Goal: Task Accomplishment & Management: Use online tool/utility

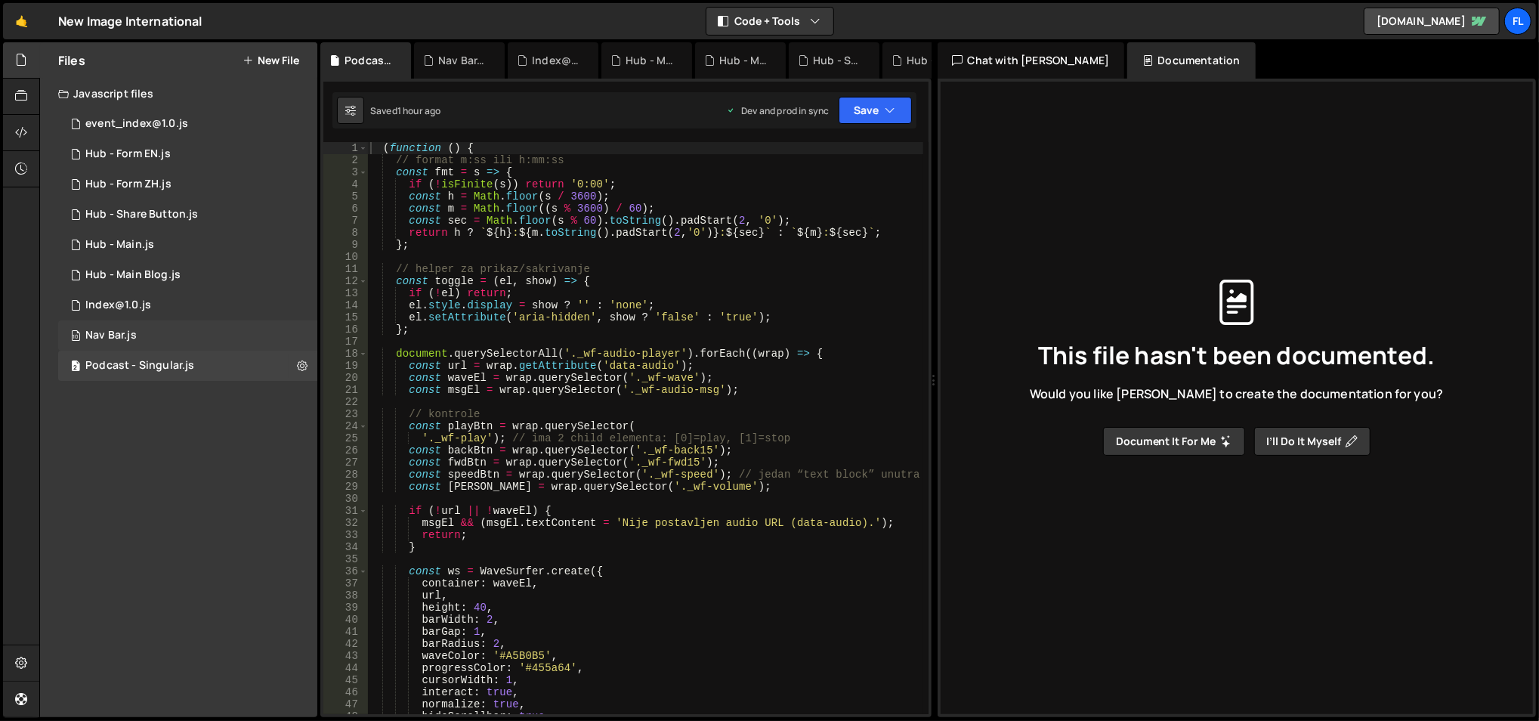
click at [162, 338] on div "10 Nav Bar.js 0" at bounding box center [187, 335] width 259 height 30
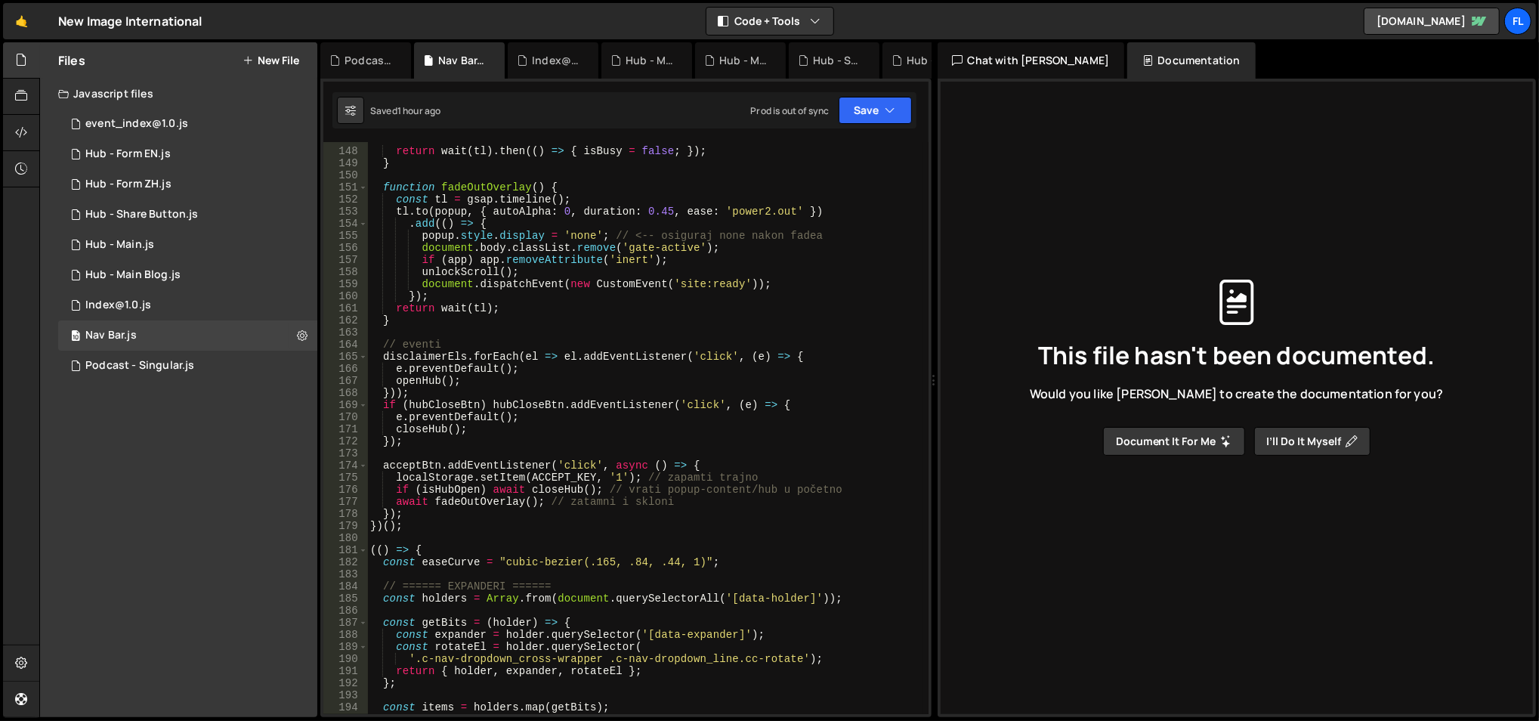
scroll to position [1804, 0]
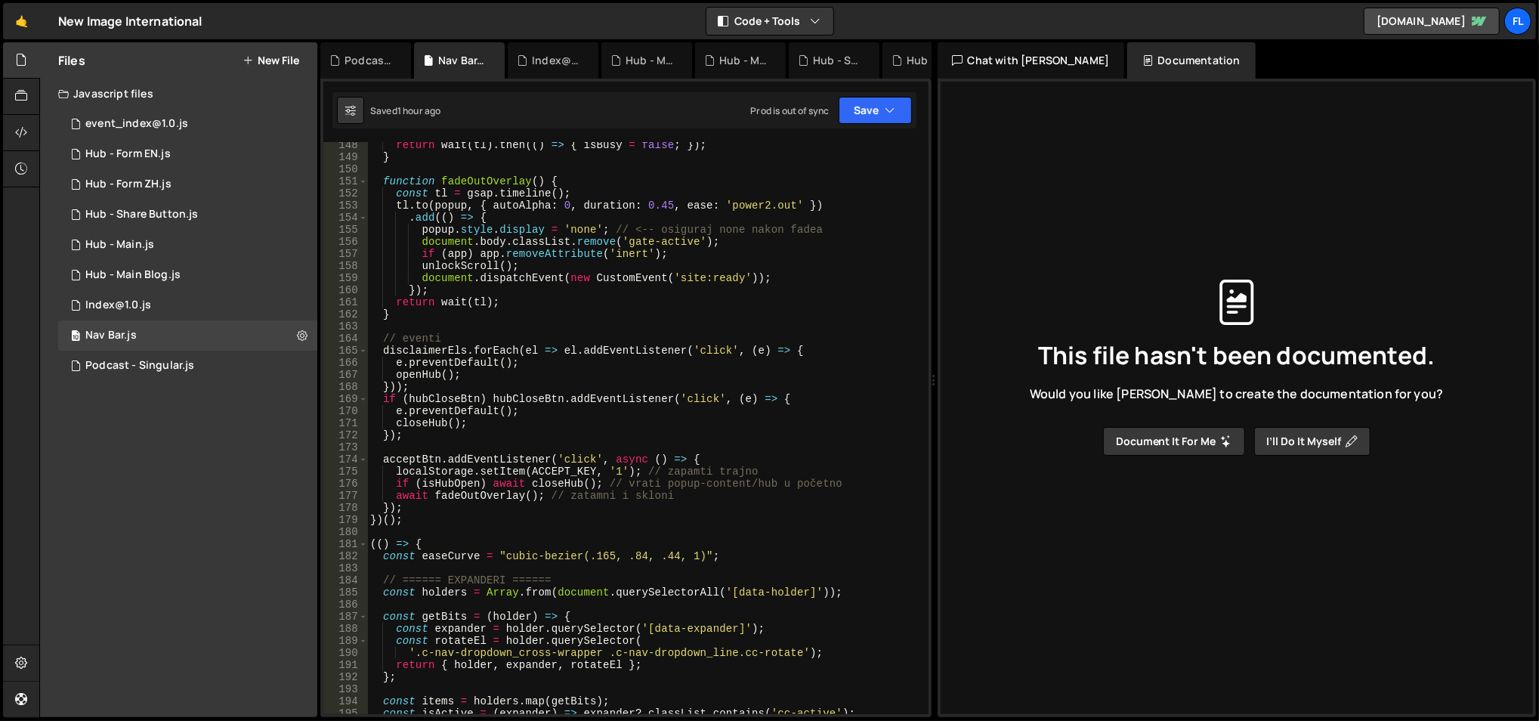
click at [418, 460] on div "return wait ( tl ) . then (( ) => { isBusy = false ; }) ; } function fadeOutOve…" at bounding box center [645, 437] width 557 height 597
click at [542, 400] on div "return wait ( tl ) . then (( ) => { isBusy = false ; }) ; } function fadeOutOve…" at bounding box center [645, 437] width 557 height 597
click at [443, 349] on div "return wait ( tl ) . then (( ) => { isBusy = false ; }) ; } function fadeOutOve…" at bounding box center [645, 437] width 557 height 597
drag, startPoint x: 443, startPoint y: 349, endPoint x: 515, endPoint y: 339, distance: 73.2
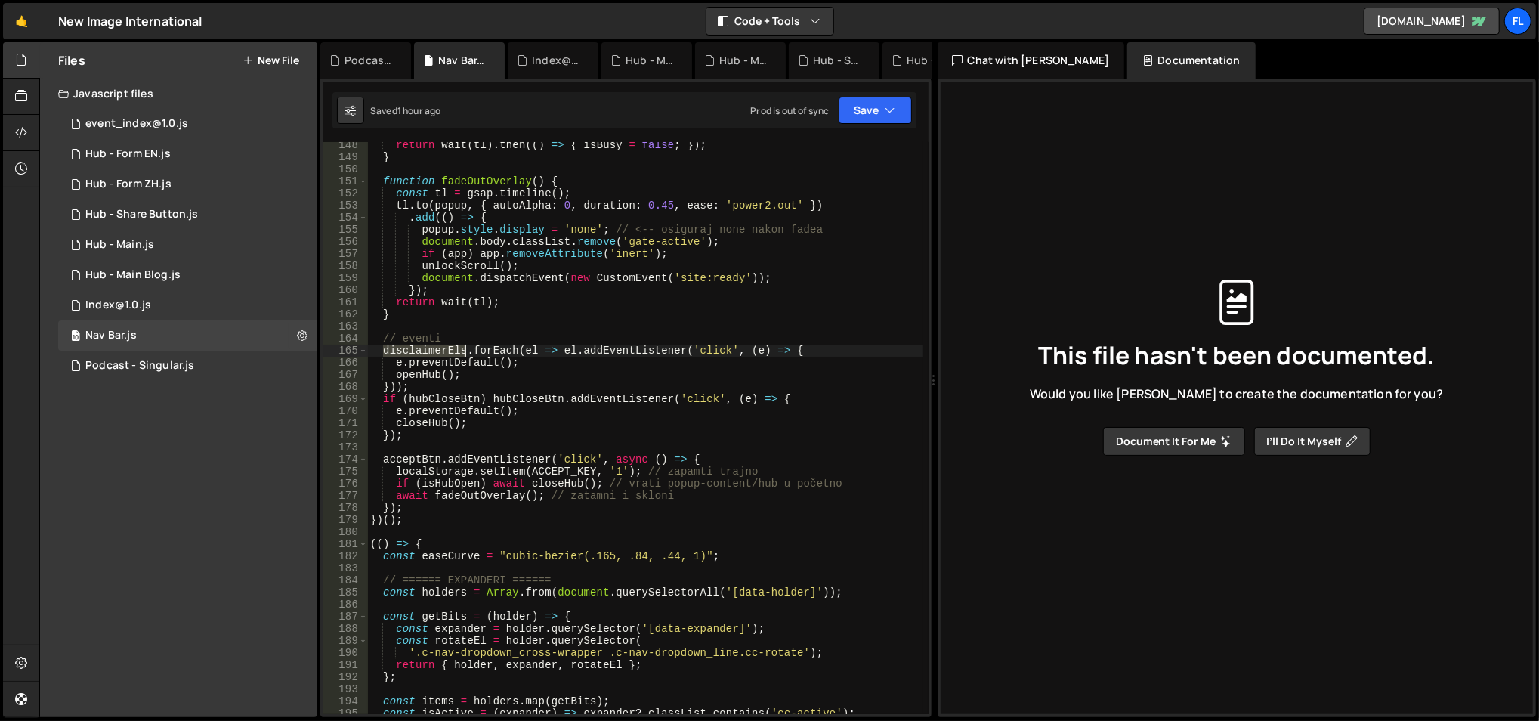
click at [443, 348] on div "return wait ( tl ) . then (( ) => { isBusy = false ; }) ; } function fadeOutOve…" at bounding box center [645, 437] width 557 height 597
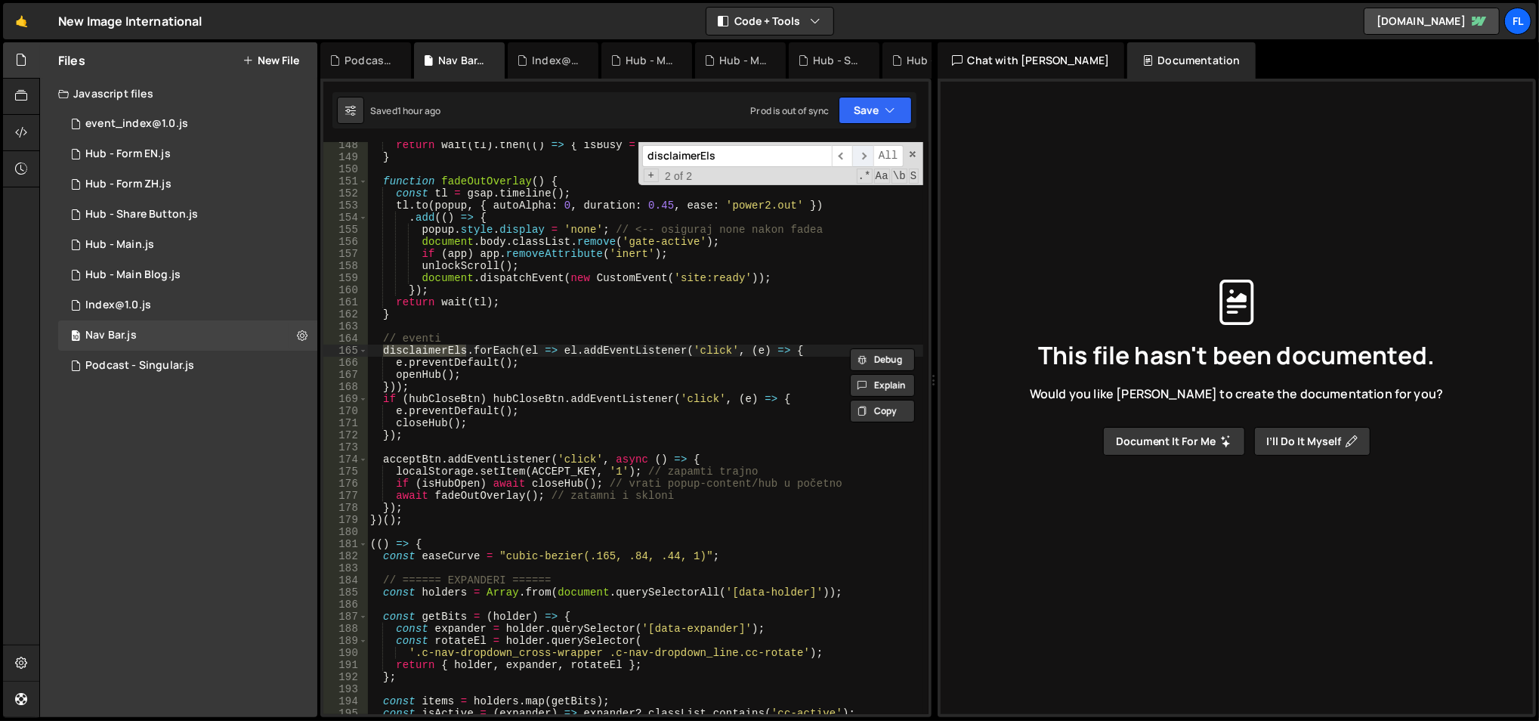
click at [862, 153] on span "​" at bounding box center [862, 156] width 21 height 22
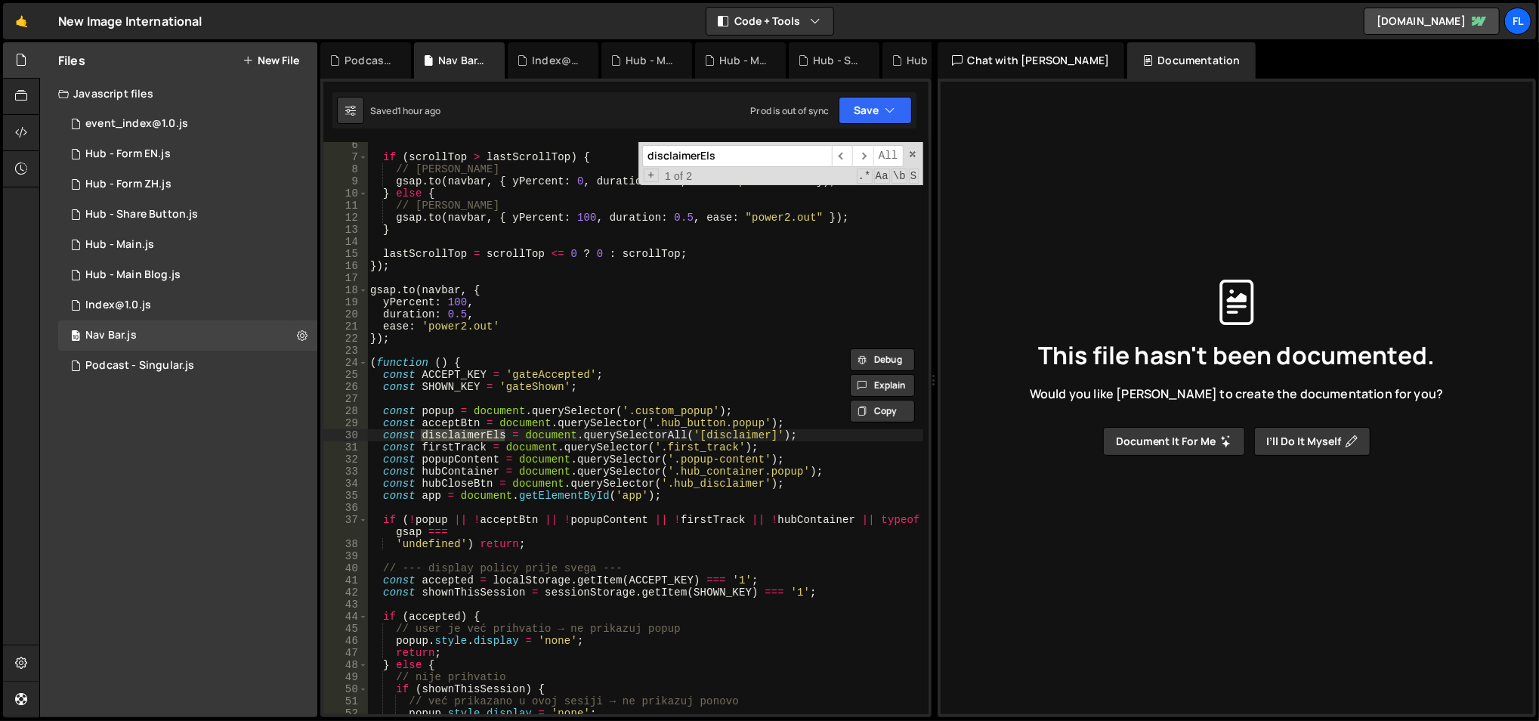
type textarea "});"
click at [706, 338] on div "if ( scrollTop > lastScrollTop ) { // [PERSON_NAME] gsap . to ( navbar , { yPer…" at bounding box center [645, 437] width 557 height 597
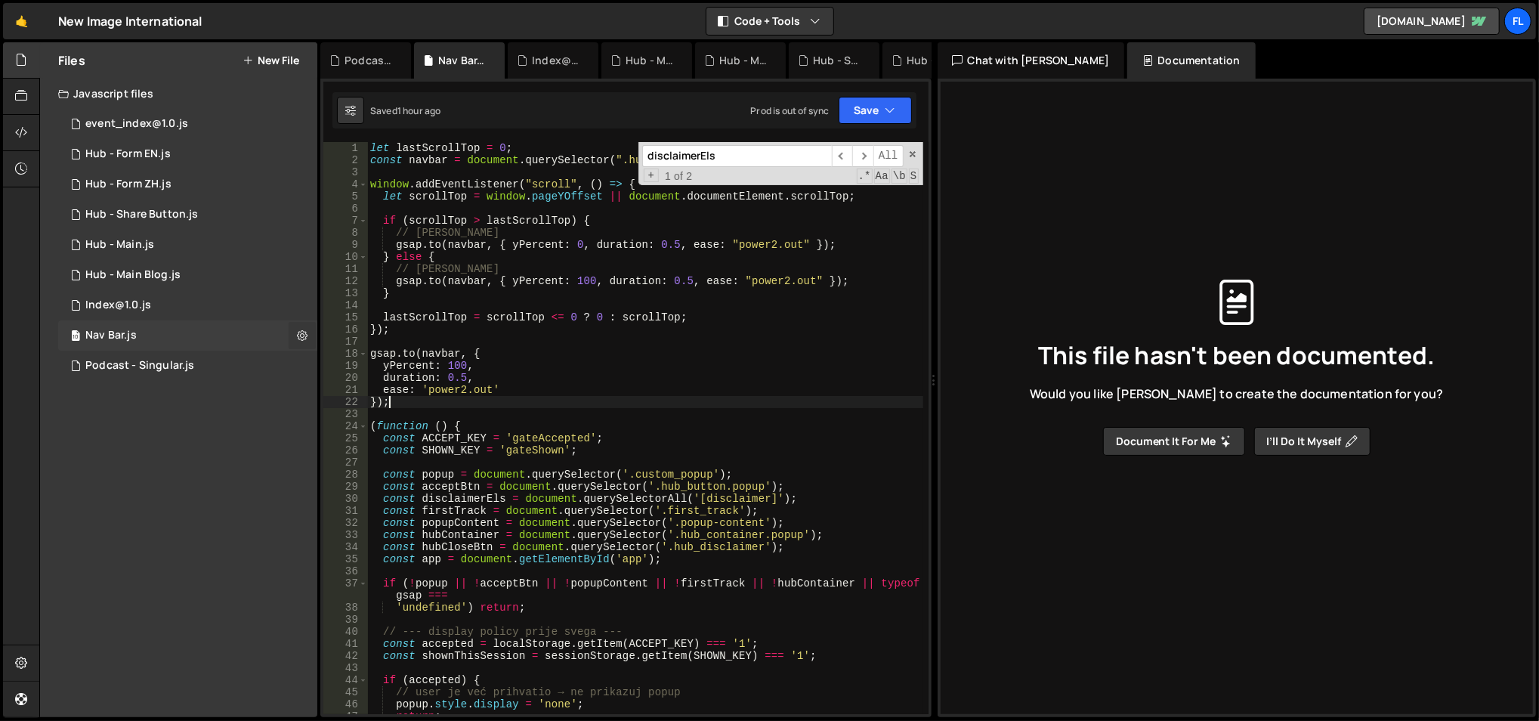
click at [297, 335] on icon at bounding box center [302, 335] width 11 height 14
type input "Nav Bar"
radio input "true"
checkbox input "true"
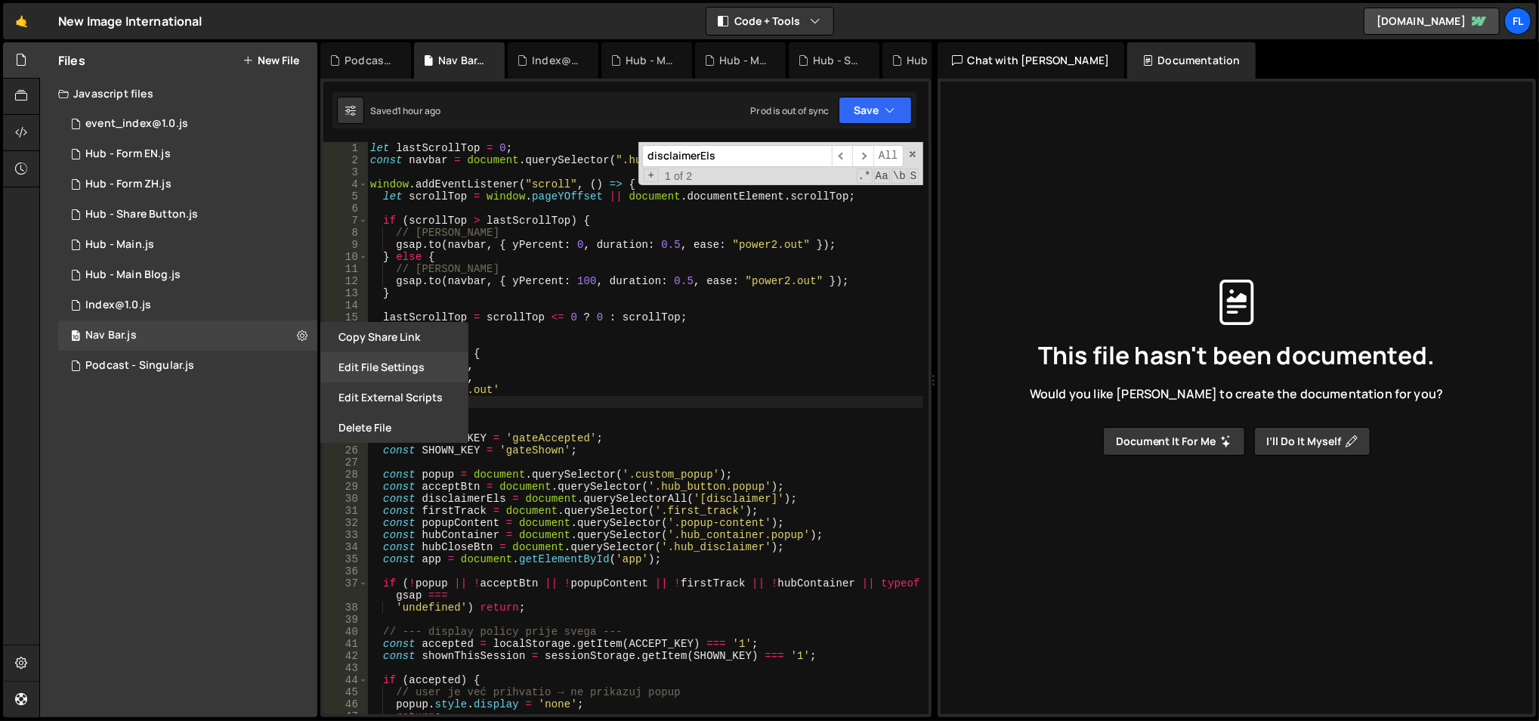
click at [369, 353] on button "Edit File Settings" at bounding box center [394, 367] width 148 height 30
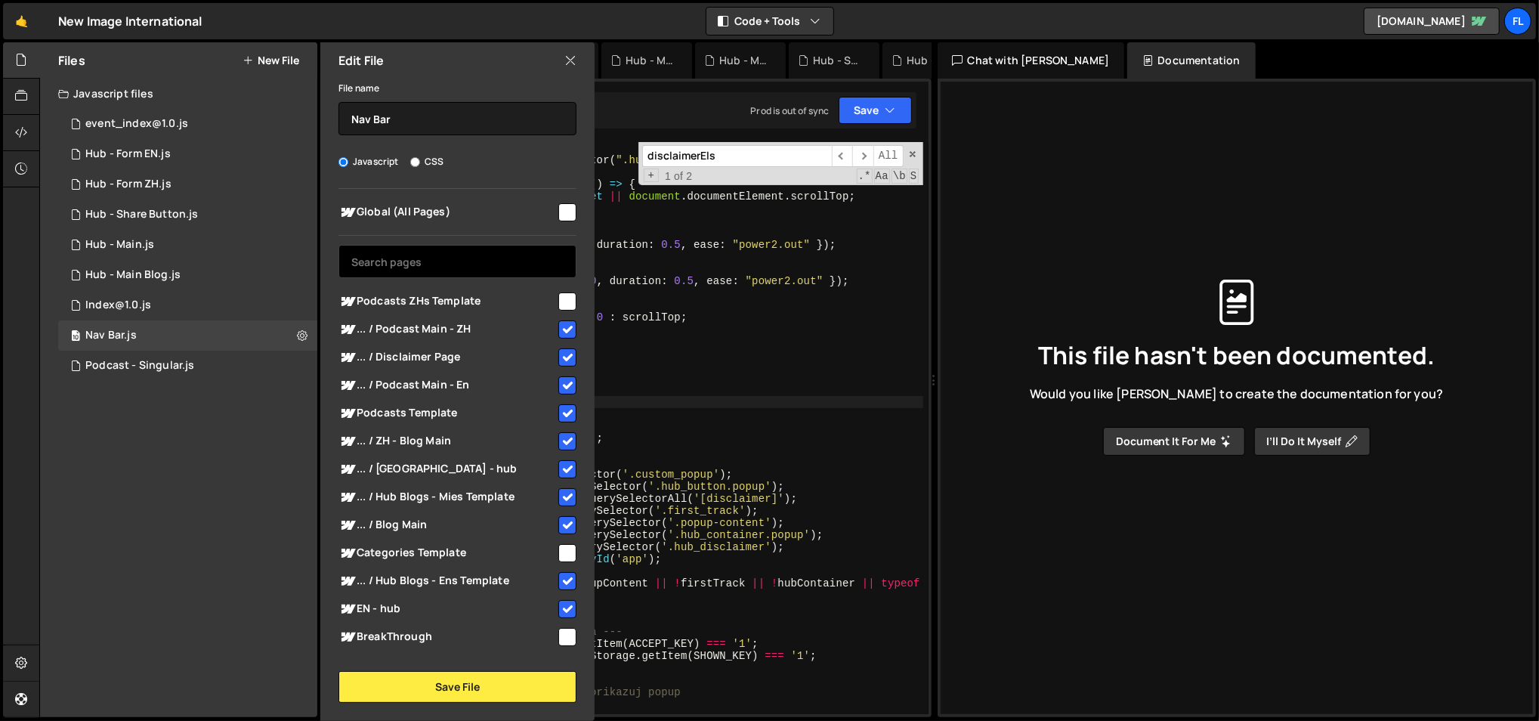
click at [476, 260] on input "text" at bounding box center [457, 261] width 238 height 33
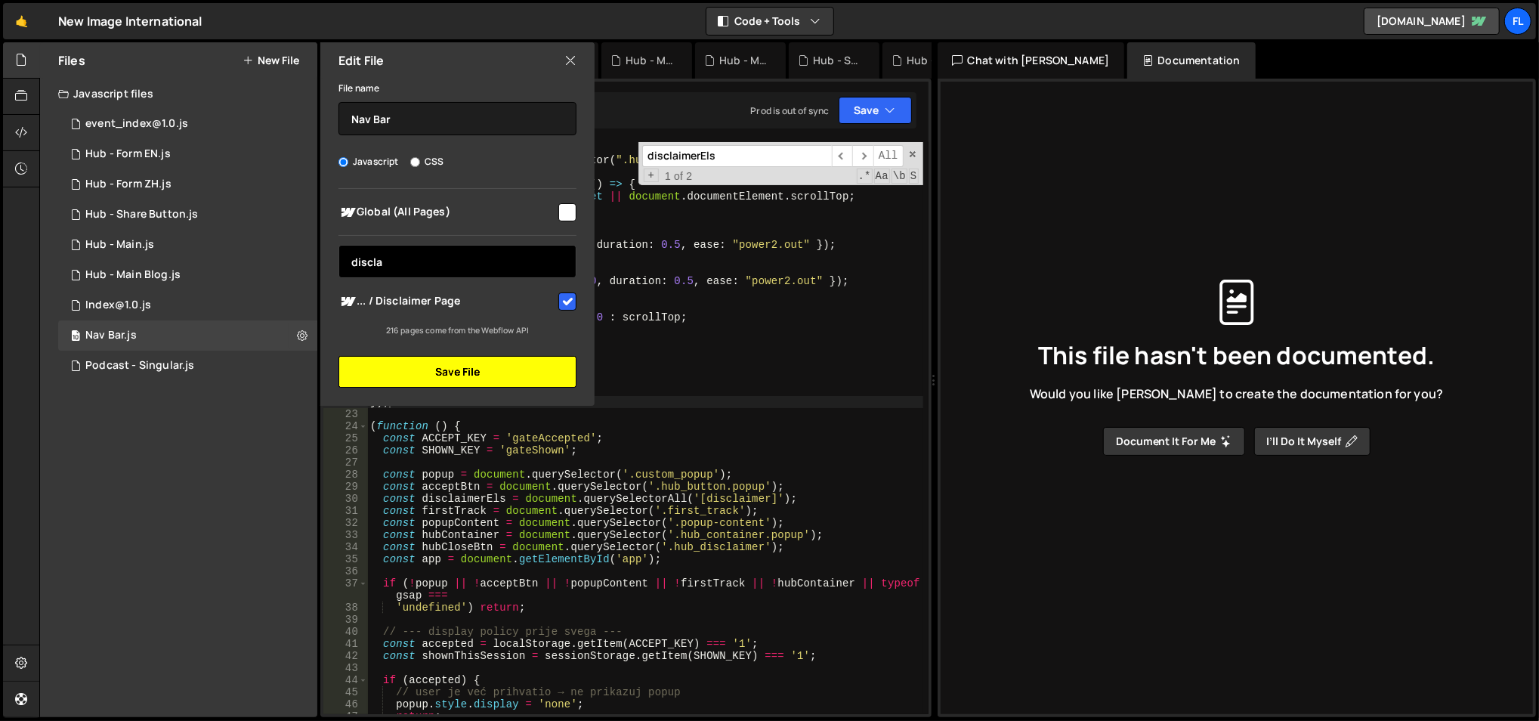
type input "discla"
click at [499, 371] on button "Save File" at bounding box center [457, 372] width 238 height 32
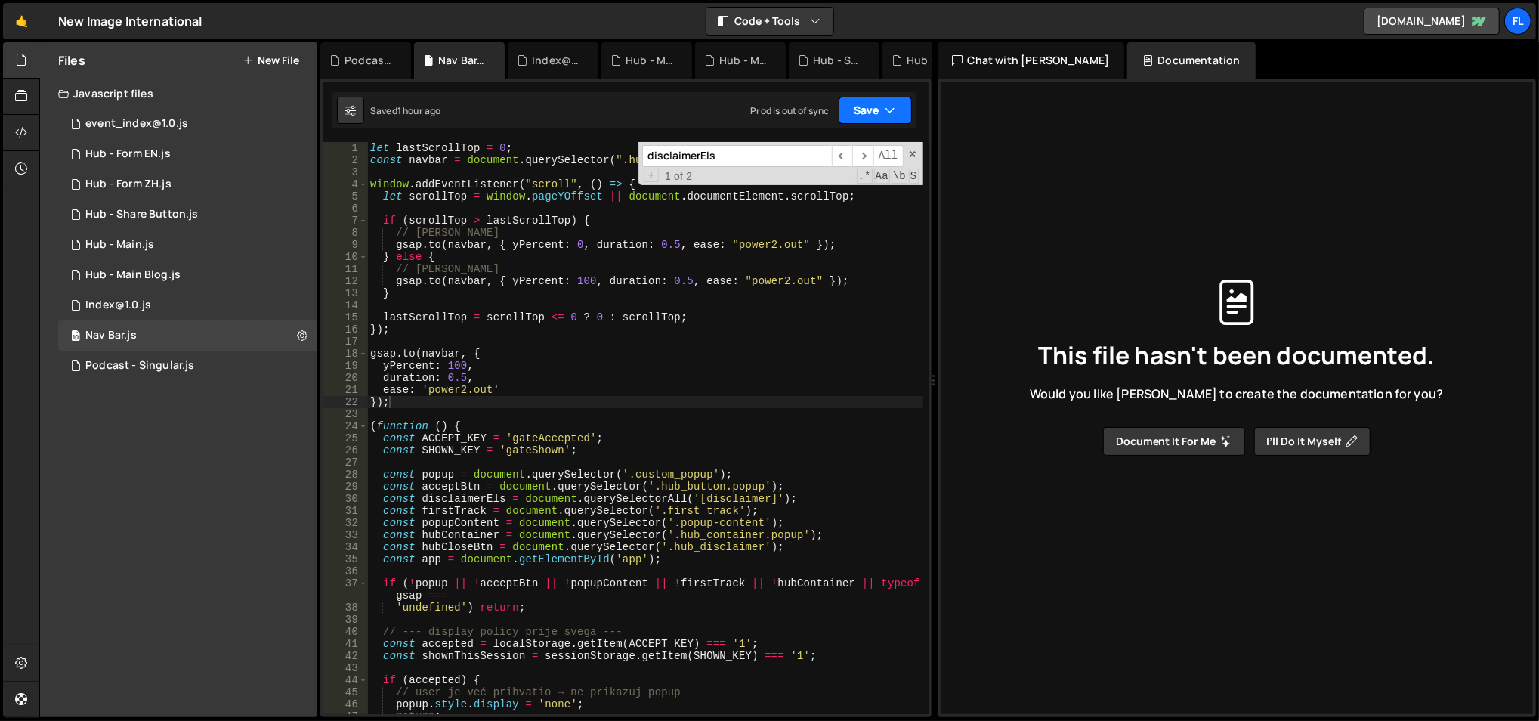
click at [866, 105] on button "Save" at bounding box center [874, 110] width 73 height 27
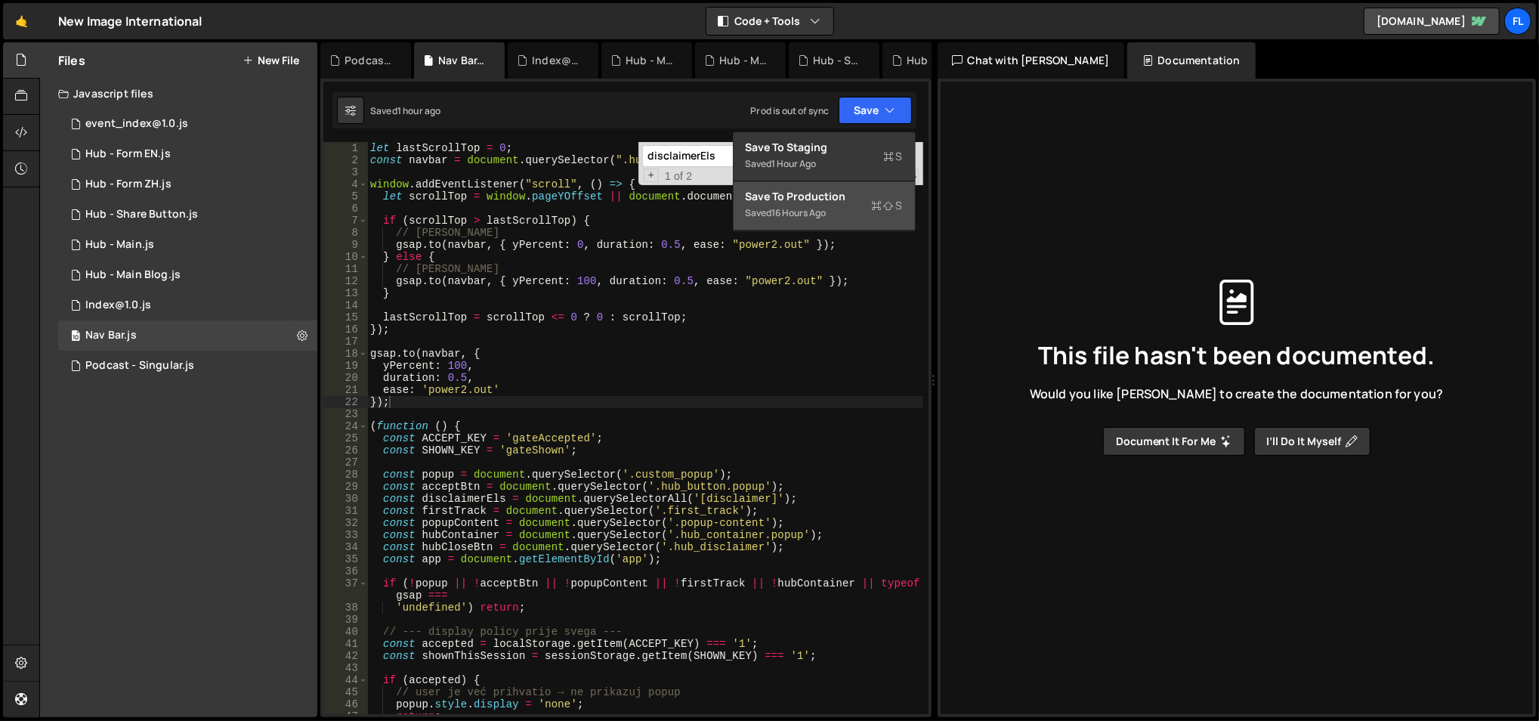
click at [810, 221] on div "Saved 16 hours ago" at bounding box center [824, 213] width 157 height 18
